Goal: Obtain resource: Download file/media

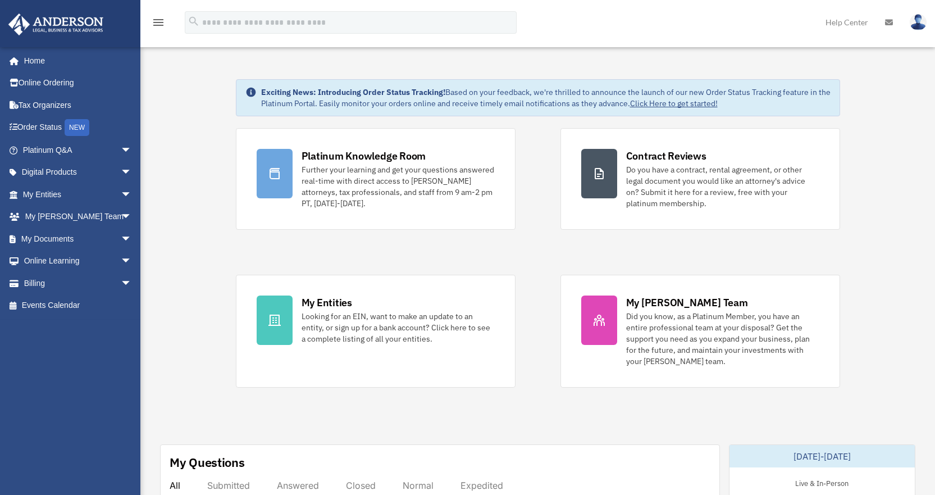
click at [44, 240] on link "My Documents arrow_drop_down" at bounding box center [78, 238] width 141 height 22
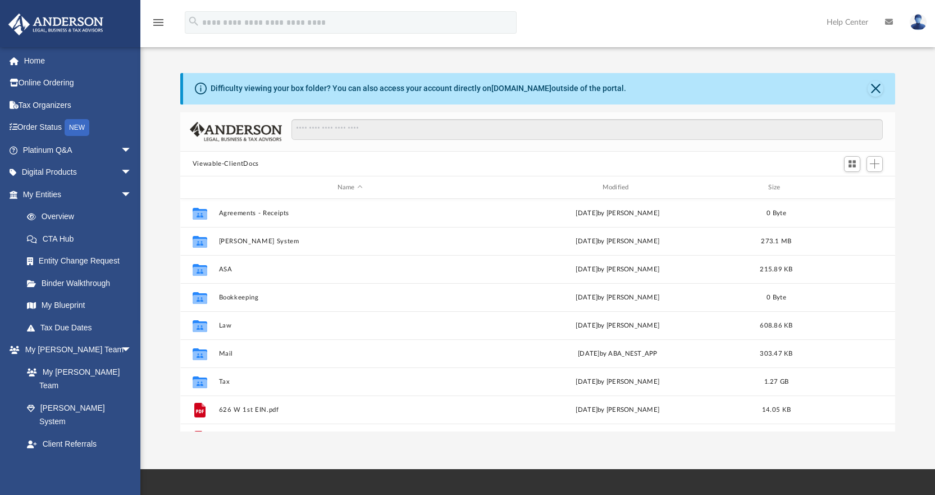
scroll to position [247, 706]
click at [233, 381] on button "Tax" at bounding box center [349, 381] width 263 height 7
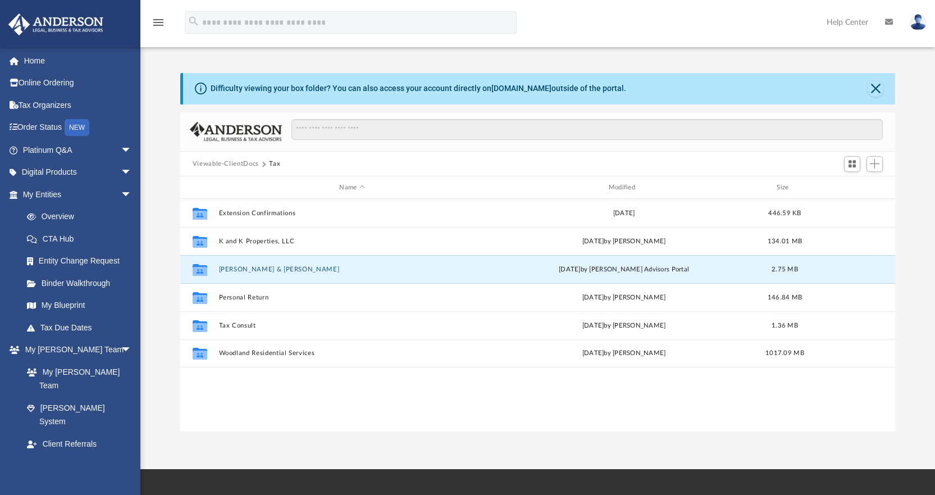
click at [261, 272] on button "[PERSON_NAME] & [PERSON_NAME]" at bounding box center [351, 269] width 267 height 7
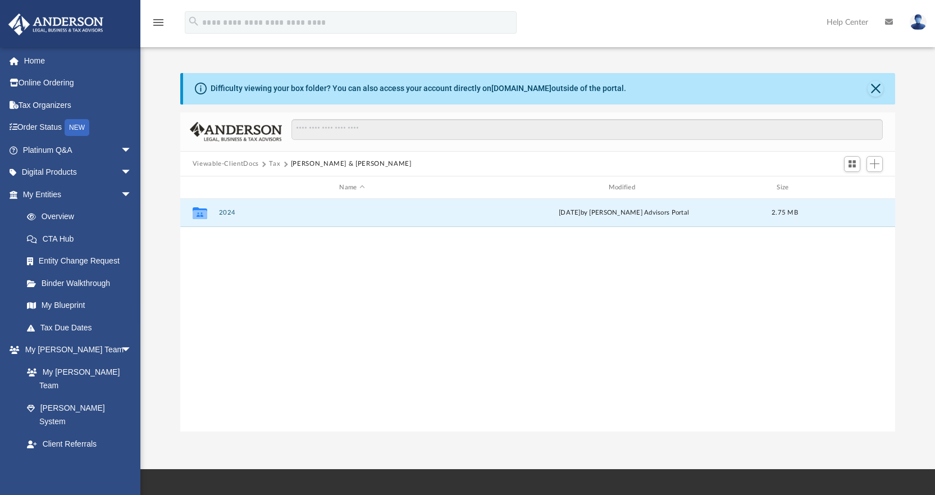
click at [230, 213] on button "2024" at bounding box center [351, 212] width 267 height 7
click at [230, 213] on button "Digital Tax Organizer" at bounding box center [351, 212] width 267 height 7
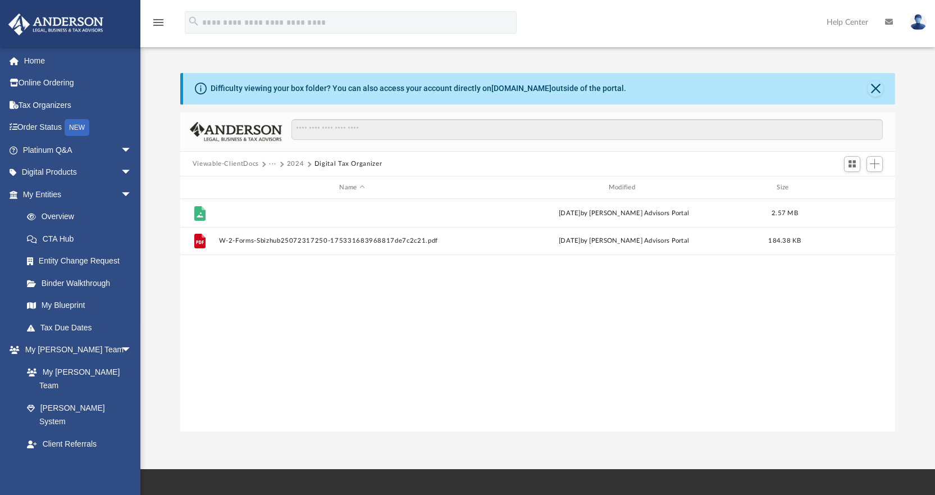
click at [277, 211] on button "Taxpayer-ID-Proof-IMG_2173-175331633068817beadffd0.jpg" at bounding box center [351, 212] width 267 height 7
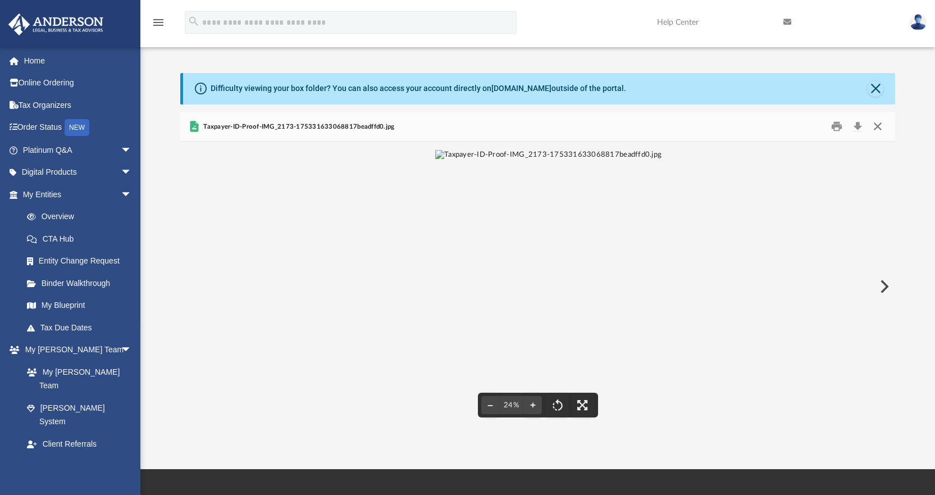
click at [882, 129] on button "Close" at bounding box center [877, 126] width 20 height 17
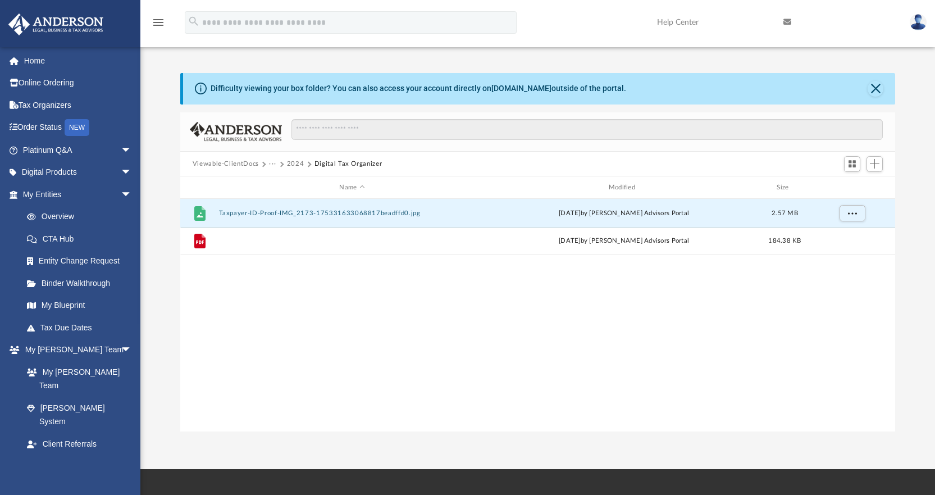
click at [303, 243] on button "W-2-Forms-Sbizhub25072317250-175331683968817de7c2c21.pdf" at bounding box center [351, 241] width 267 height 7
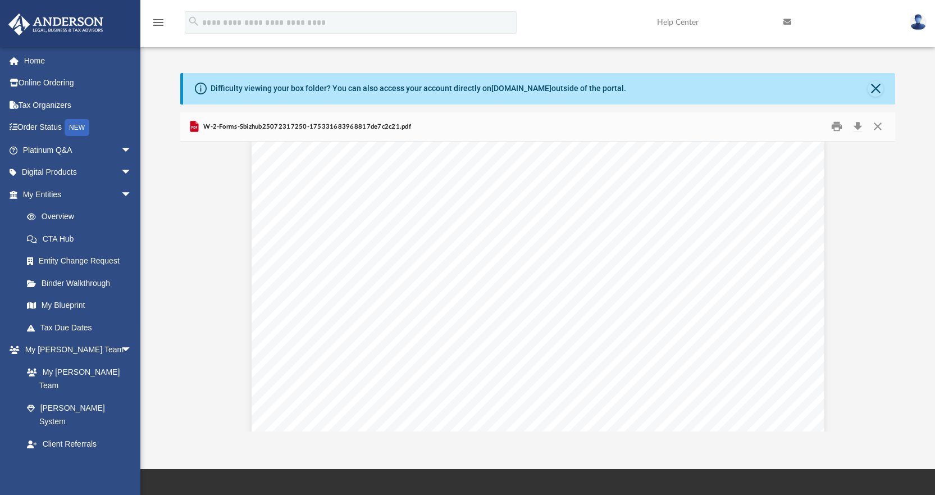
scroll to position [0, 0]
click at [876, 129] on button "Close" at bounding box center [877, 126] width 20 height 17
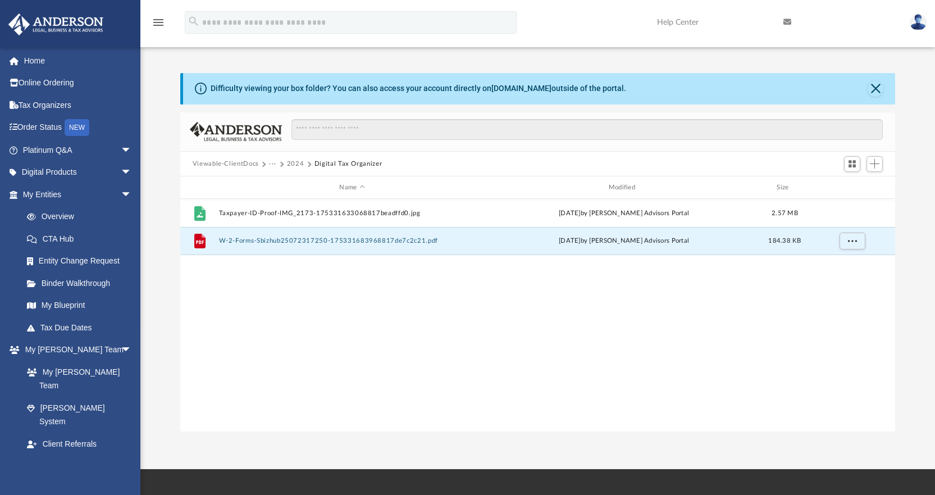
click at [295, 167] on button "2024" at bounding box center [295, 164] width 17 height 10
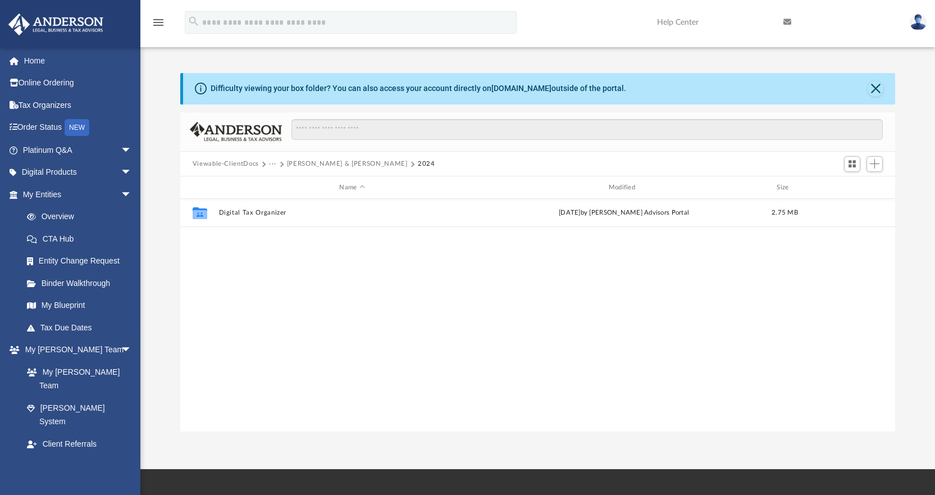
click at [270, 161] on button "···" at bounding box center [272, 164] width 7 height 10
click at [278, 179] on li "Tax" at bounding box center [280, 183] width 11 height 12
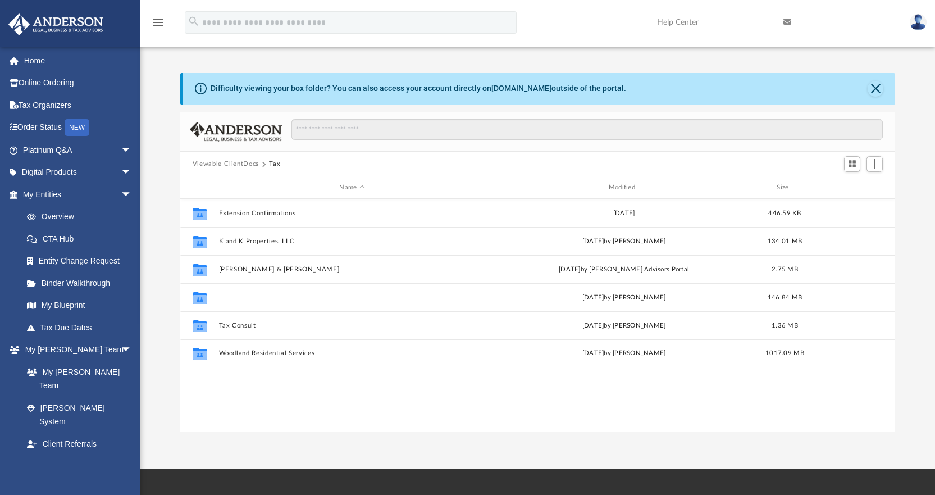
click at [247, 300] on button "Personal Return" at bounding box center [351, 297] width 267 height 7
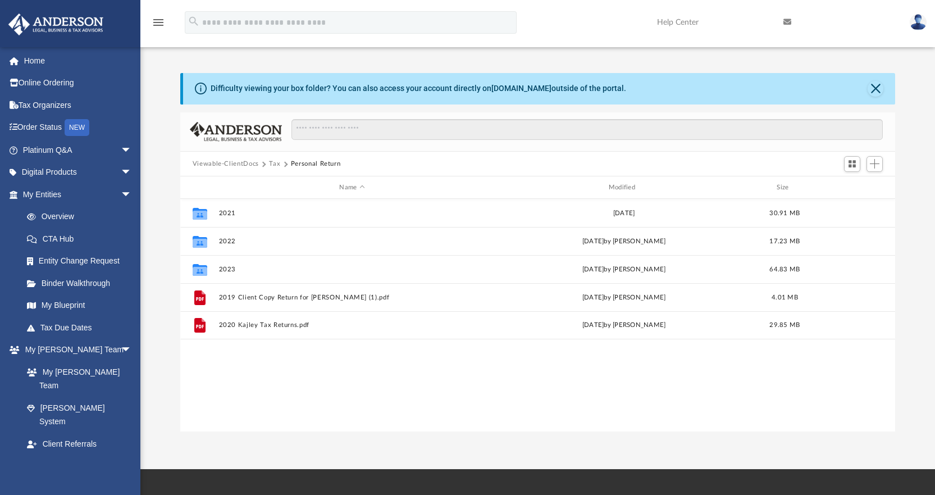
click at [277, 162] on button "Tax" at bounding box center [274, 164] width 11 height 10
